Goal: Task Accomplishment & Management: Complete application form

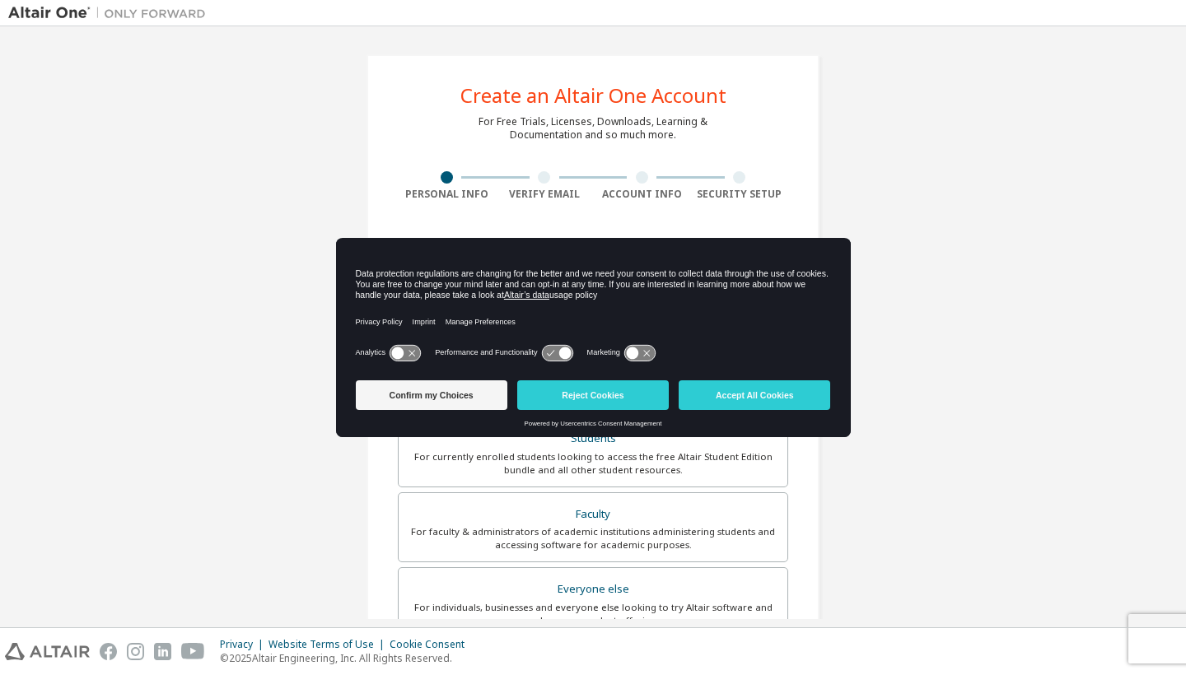
scroll to position [13, 0]
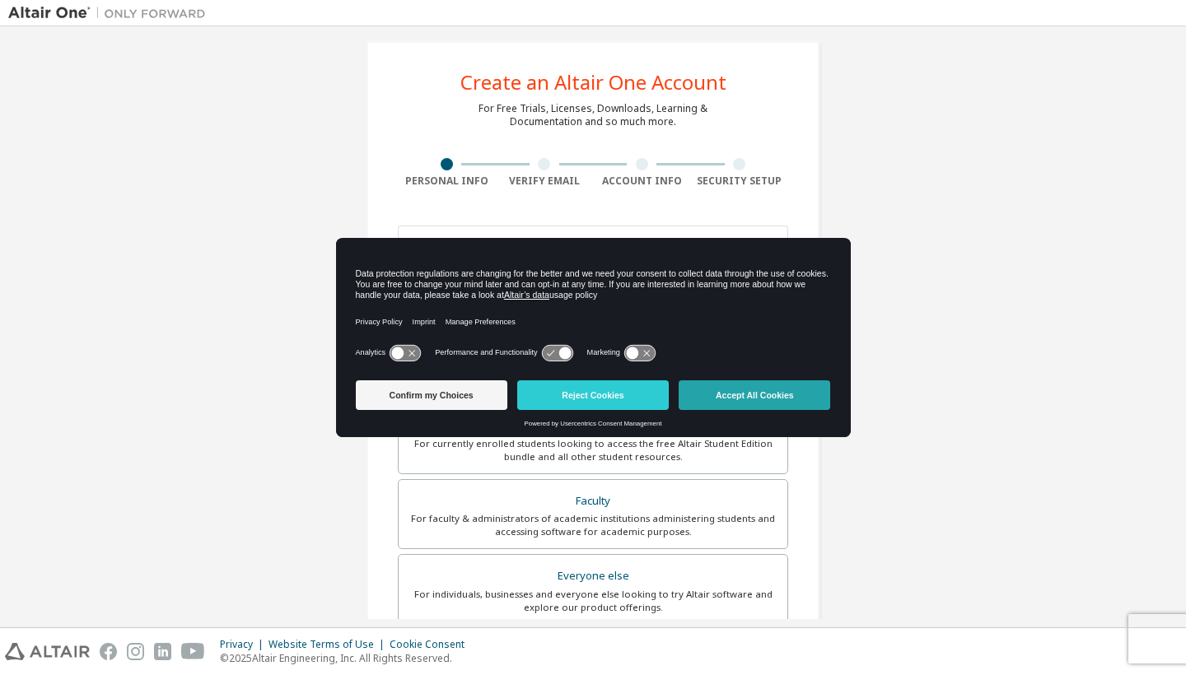
click at [693, 390] on button "Accept All Cookies" at bounding box center [755, 396] width 152 height 30
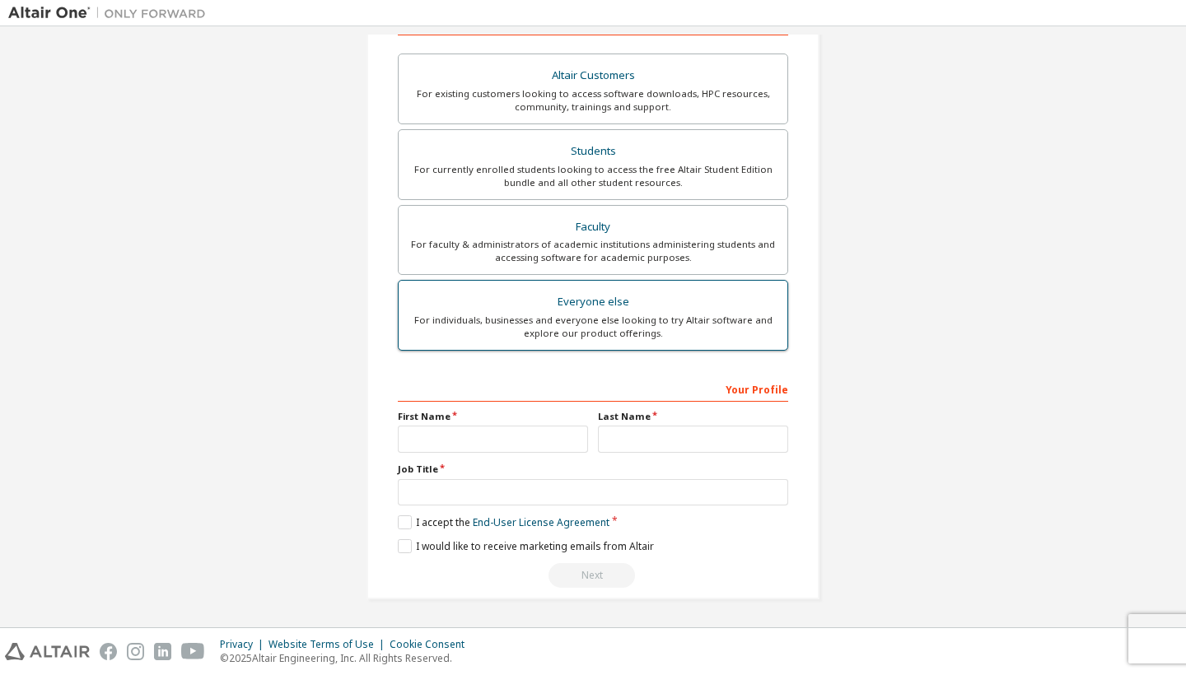
scroll to position [292, 0]
type input "**********"
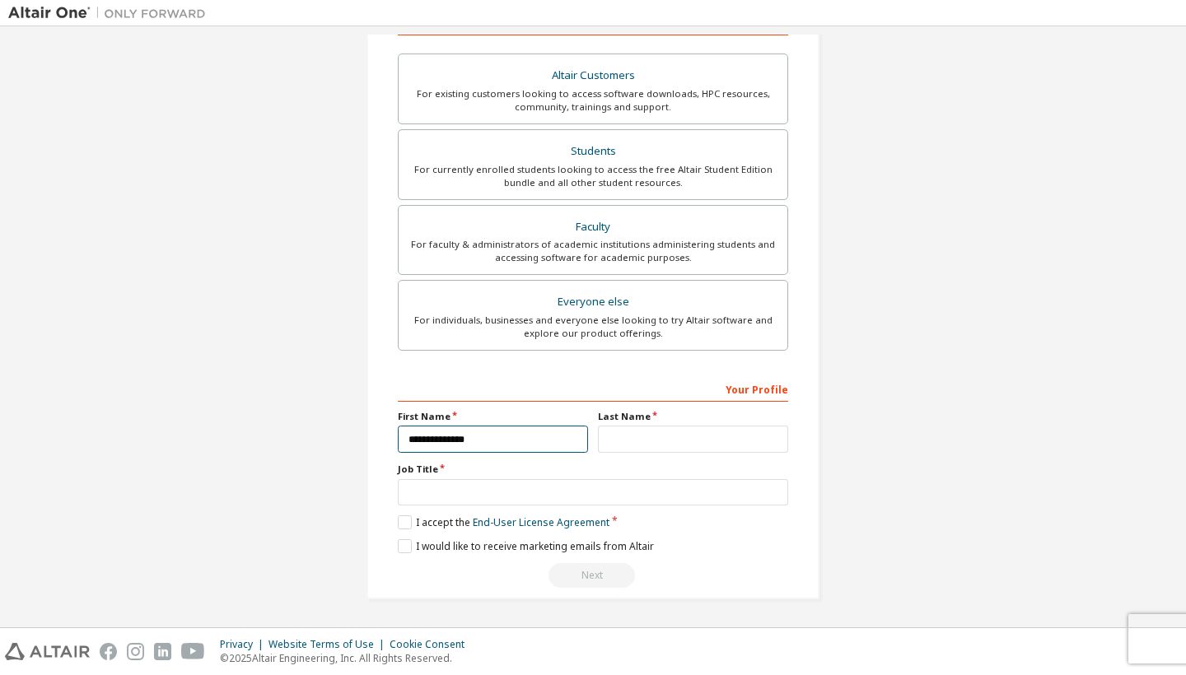
type input "**********"
type input "*"
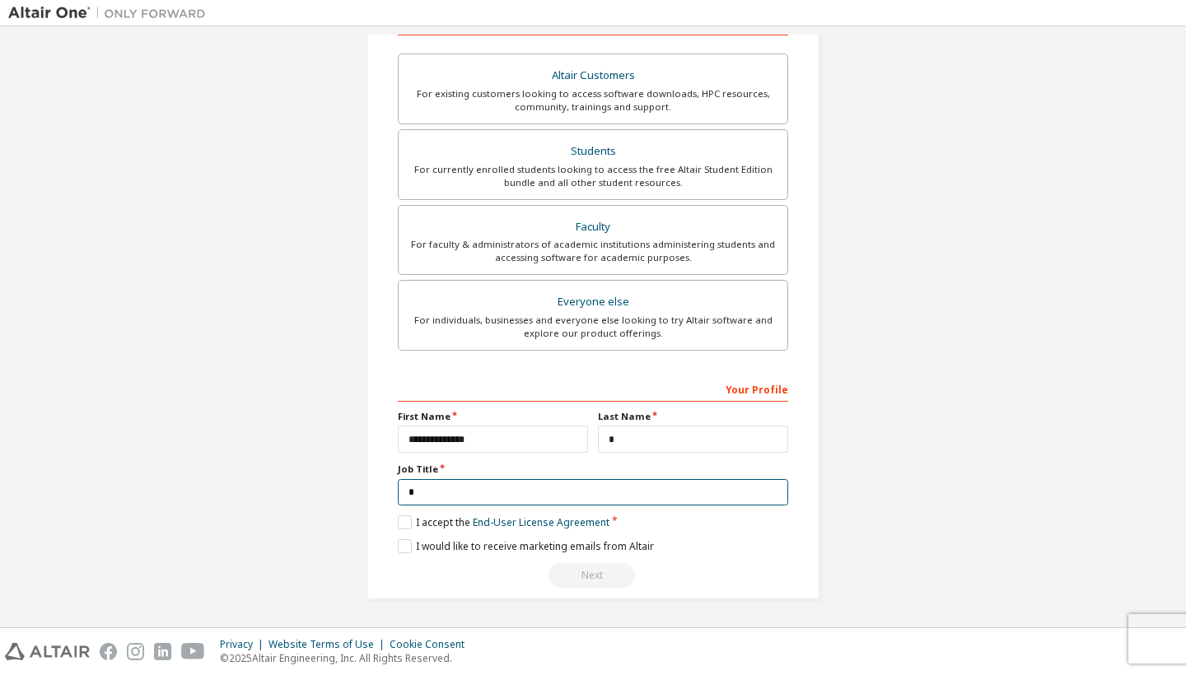
scroll to position [286, 0]
type input "*******"
click at [407, 519] on label "I accept the End-User License Agreement" at bounding box center [504, 524] width 212 height 14
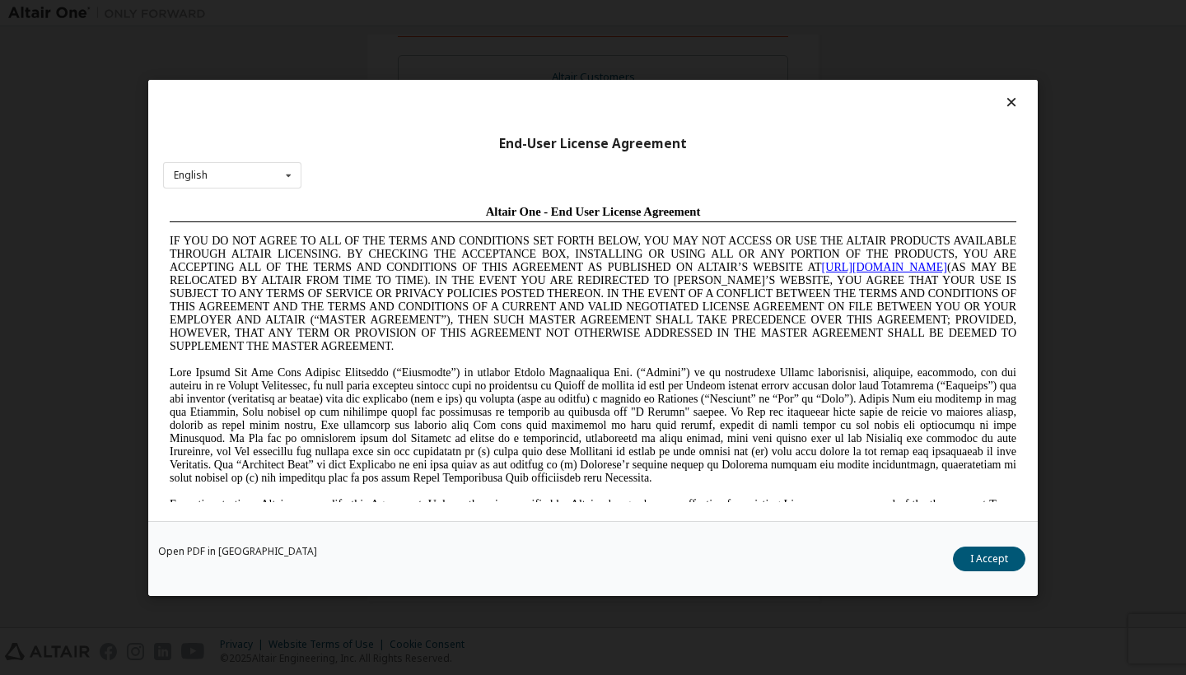
scroll to position [0, 0]
click at [1015, 555] on button "I Accept" at bounding box center [989, 559] width 72 height 25
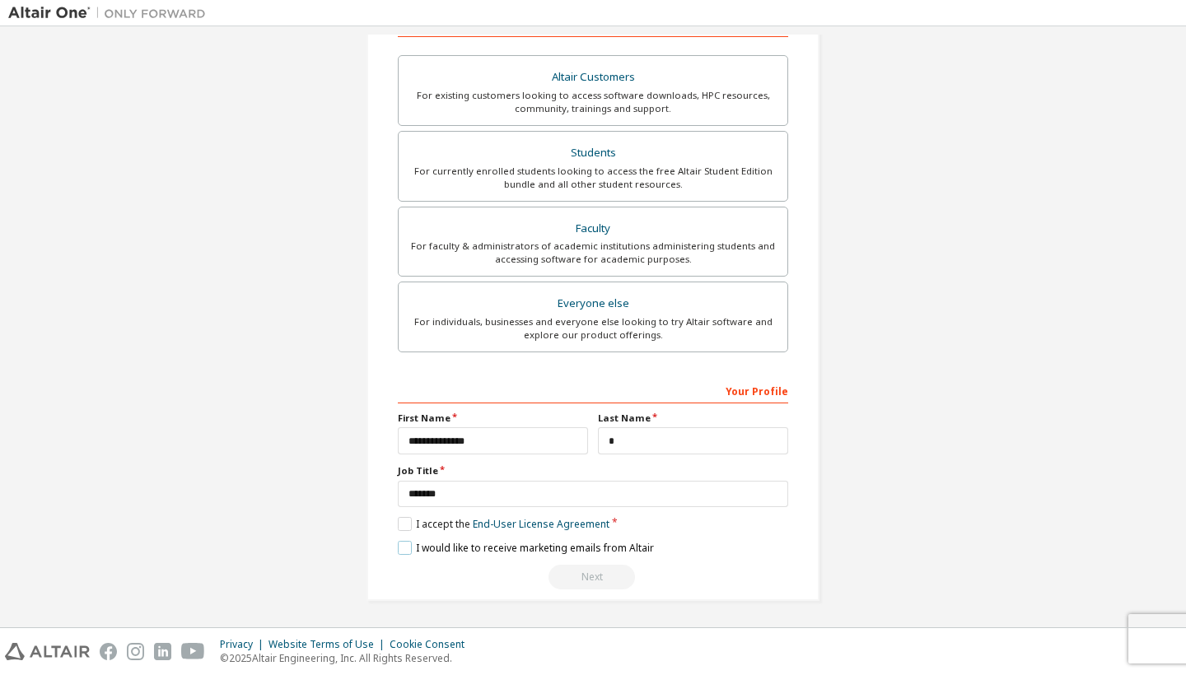
click at [398, 545] on label "I would like to receive marketing emails from Altair" at bounding box center [526, 548] width 256 height 14
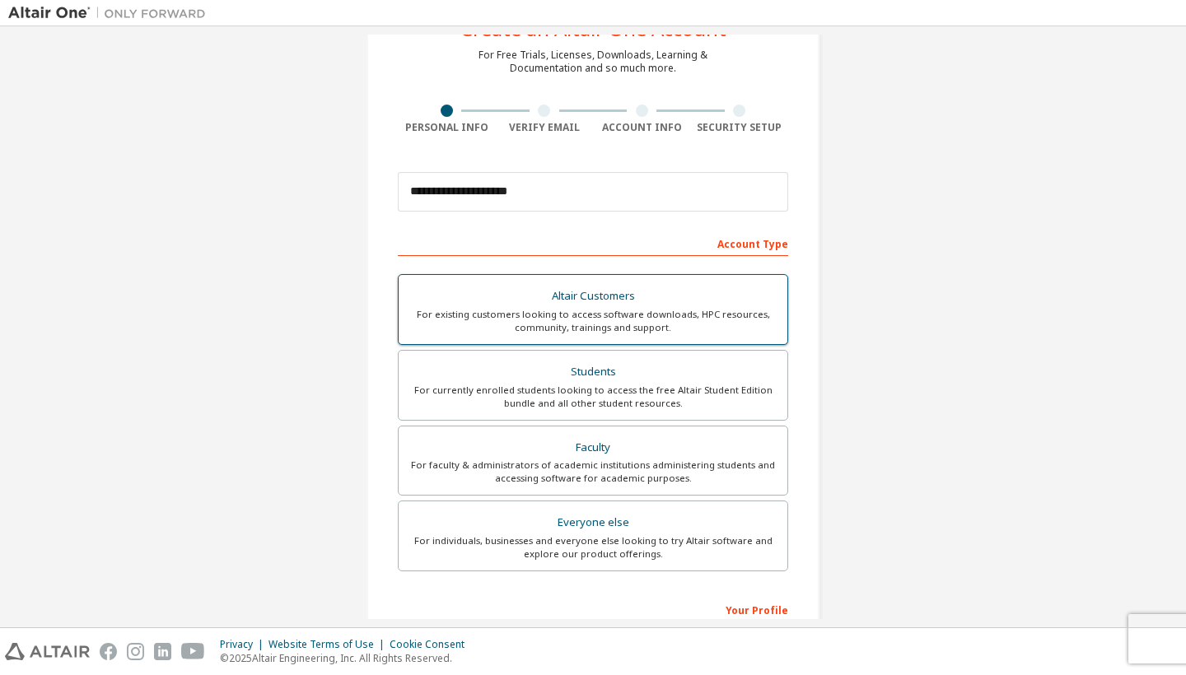
scroll to position [68, 0]
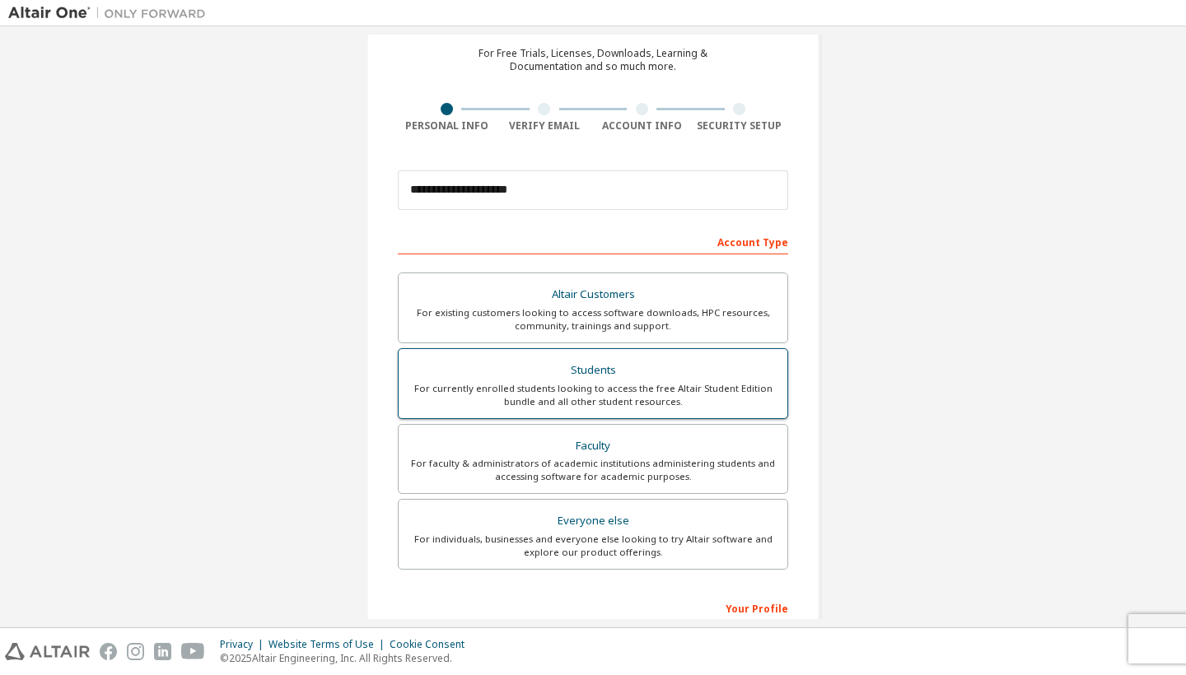
click at [602, 387] on div "For currently enrolled students looking to access the free Altair Student Editi…" at bounding box center [593, 395] width 369 height 26
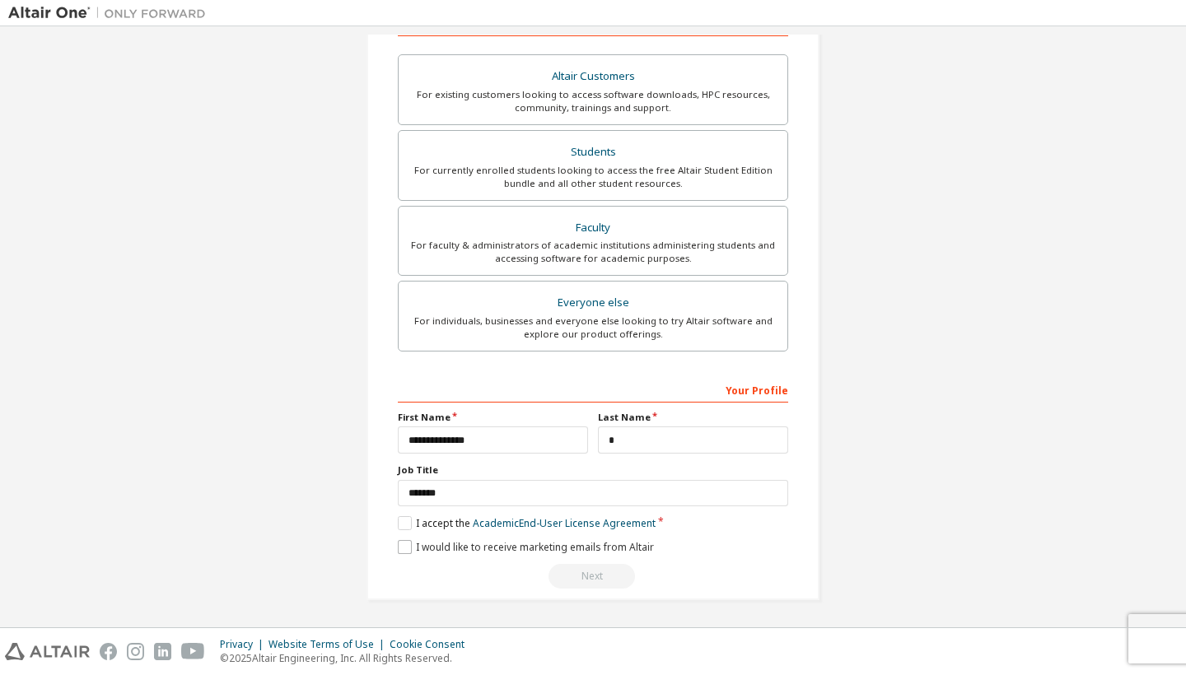
scroll to position [286, 0]
click at [405, 518] on label "I accept the Academic End-User License Agreement" at bounding box center [527, 524] width 258 height 14
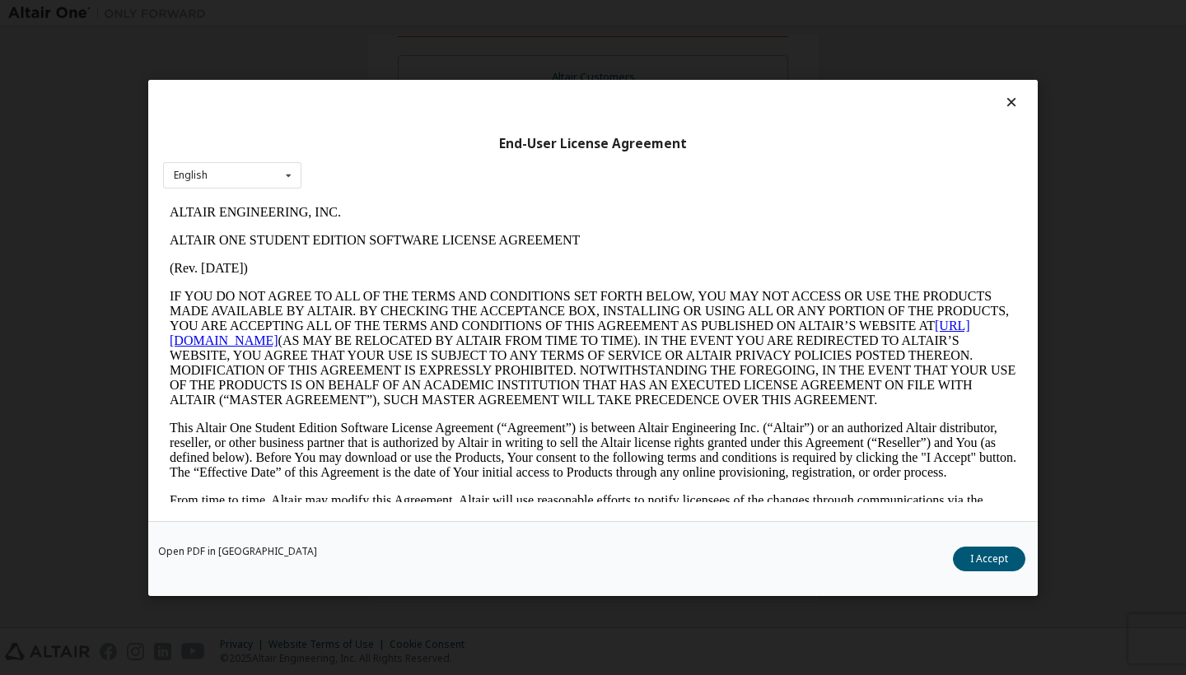
scroll to position [0, 0]
click at [997, 558] on button "I Accept" at bounding box center [989, 559] width 72 height 25
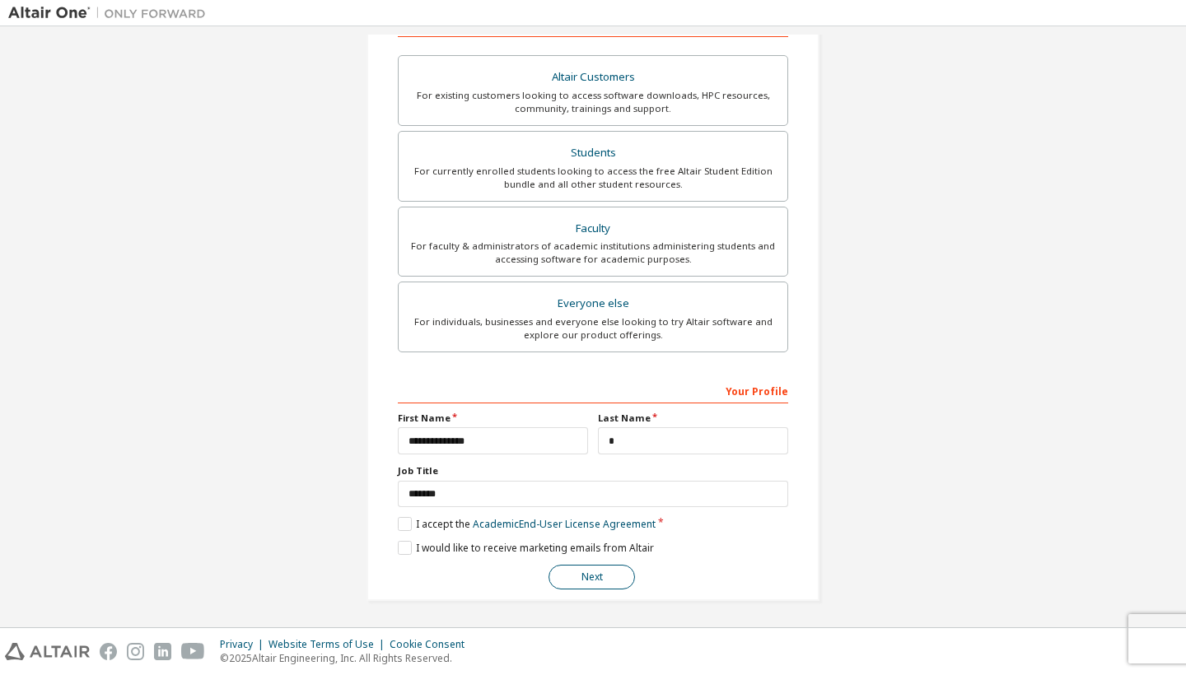
click at [571, 578] on button "Next" at bounding box center [592, 577] width 86 height 25
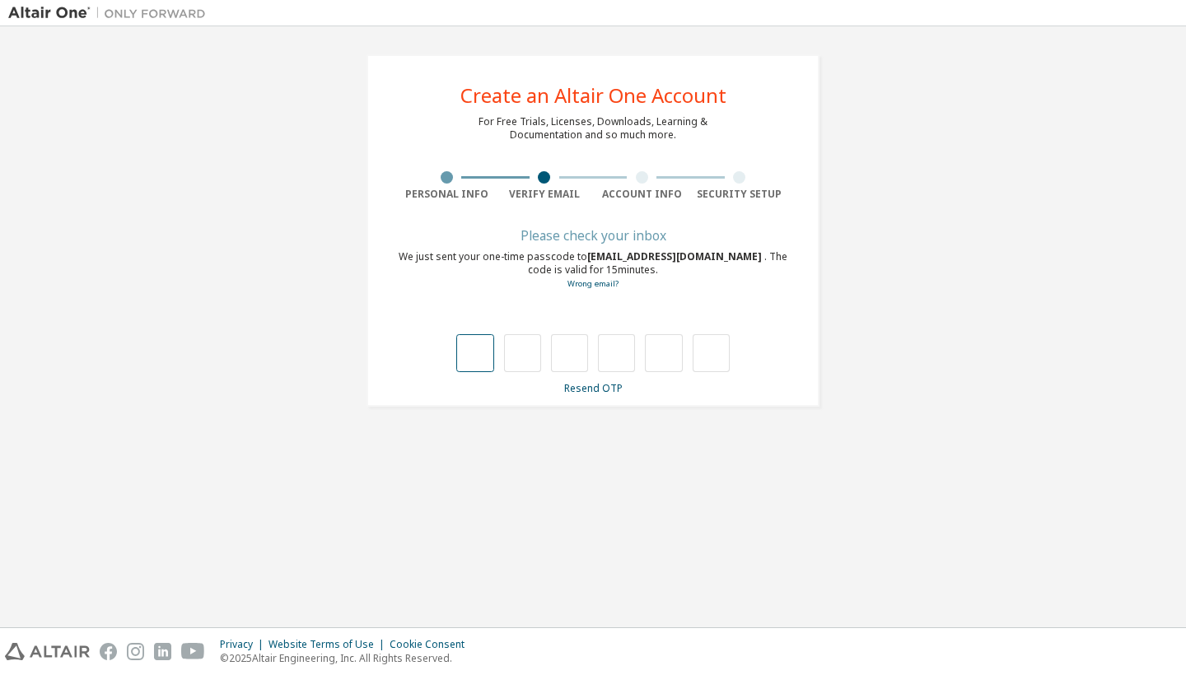
type input "*"
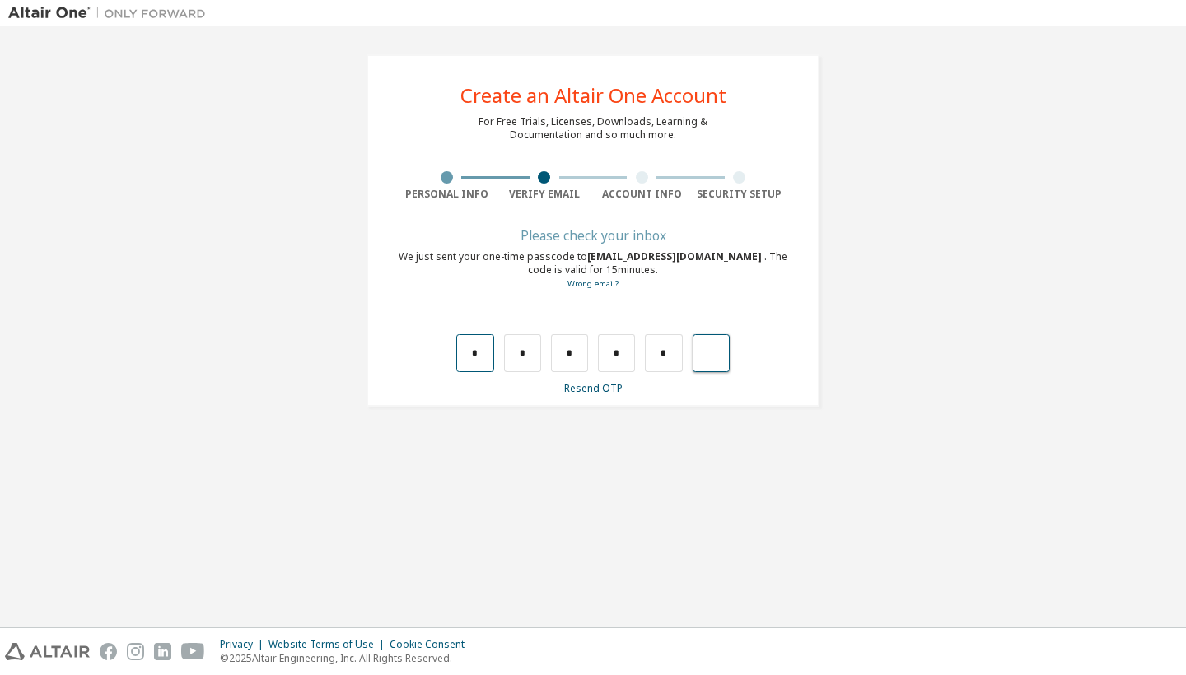
type input "*"
